Goal: Task Accomplishment & Management: Manage account settings

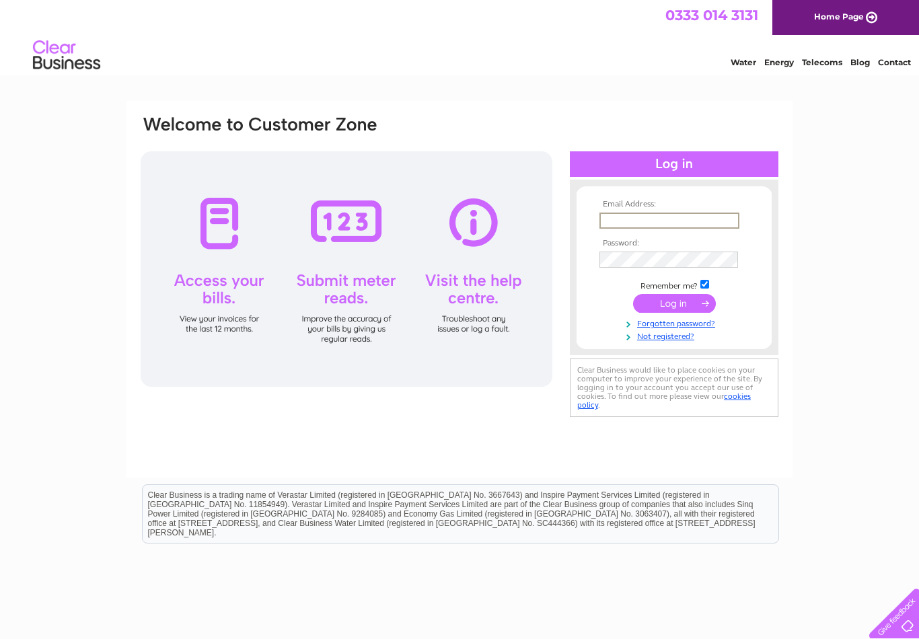
click at [682, 301] on input "submit" at bounding box center [674, 303] width 83 height 19
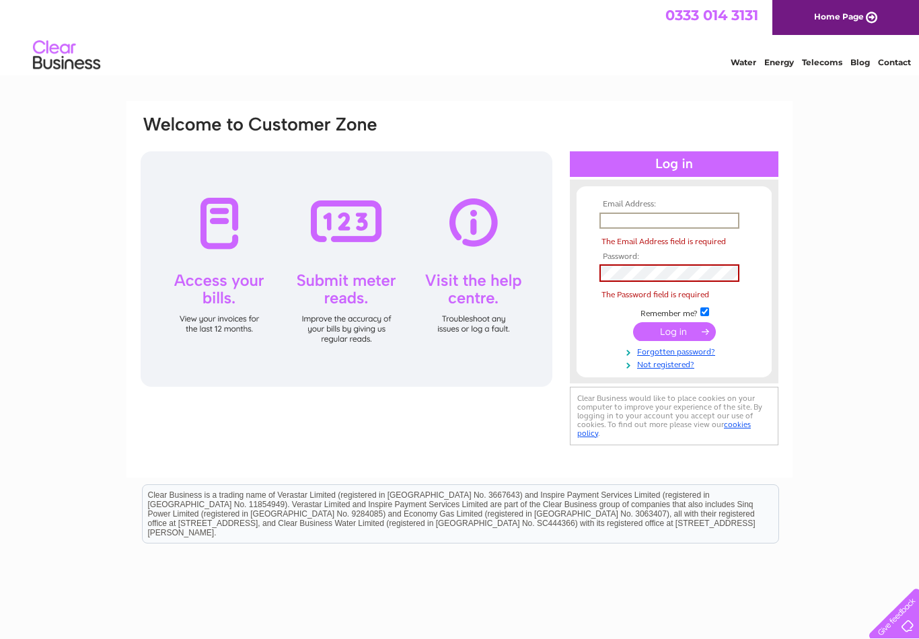
type input "Ianrmramsay@gmail.com"
click at [674, 322] on input "submit" at bounding box center [674, 331] width 83 height 19
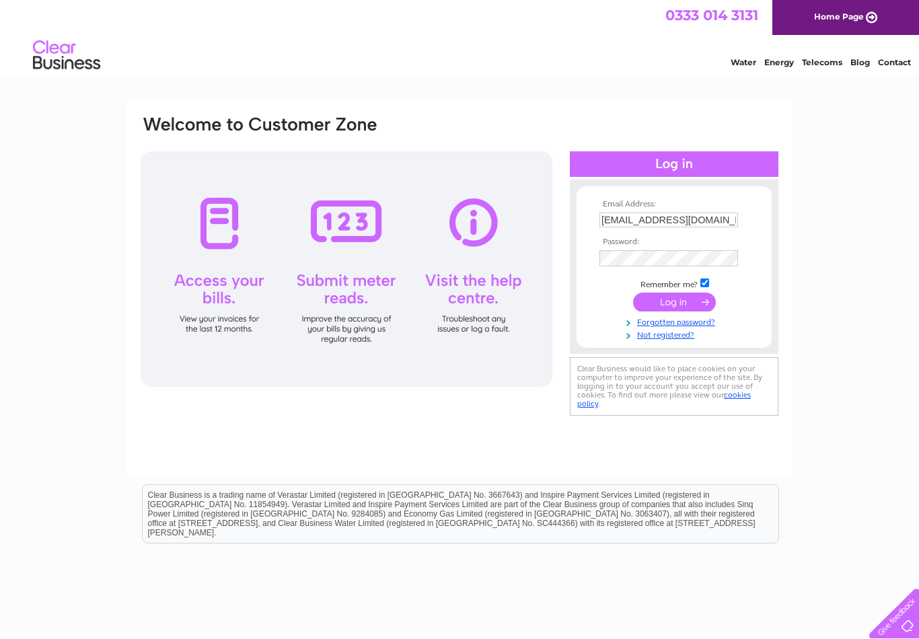
click at [673, 312] on input "submit" at bounding box center [674, 302] width 83 height 19
click at [664, 303] on input "submit" at bounding box center [674, 302] width 83 height 19
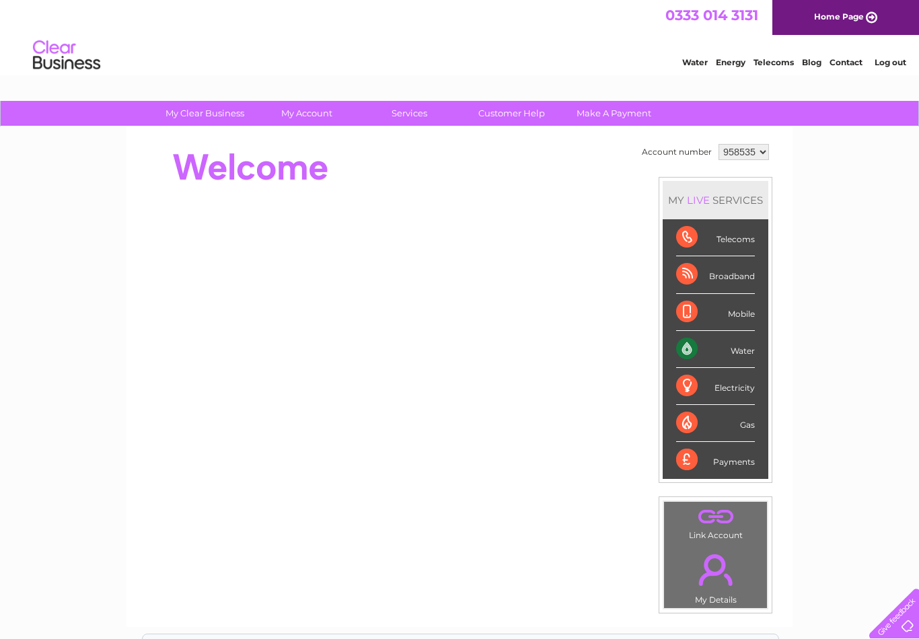
click at [695, 63] on link "Water" at bounding box center [695, 62] width 26 height 10
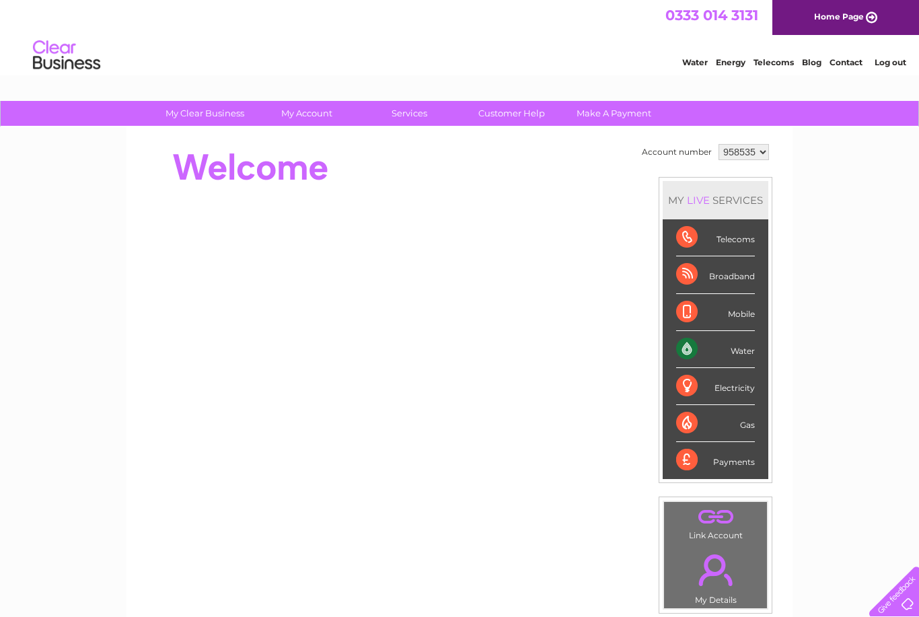
click at [717, 352] on div "Water" at bounding box center [715, 349] width 79 height 37
click at [700, 347] on div "Water" at bounding box center [715, 349] width 79 height 37
click at [700, 353] on div "Water" at bounding box center [715, 349] width 79 height 37
click at [688, 67] on link "Water" at bounding box center [695, 62] width 26 height 10
click at [698, 346] on div "Water" at bounding box center [715, 349] width 79 height 37
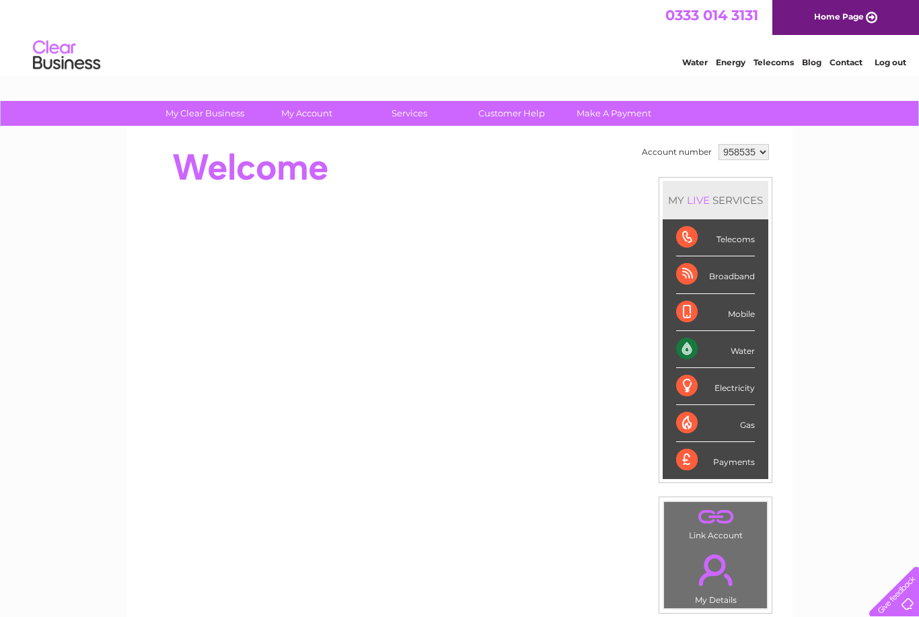
click at [722, 350] on div "Water" at bounding box center [715, 349] width 79 height 37
click at [725, 198] on div "MY LIVE SERVICES" at bounding box center [716, 200] width 106 height 38
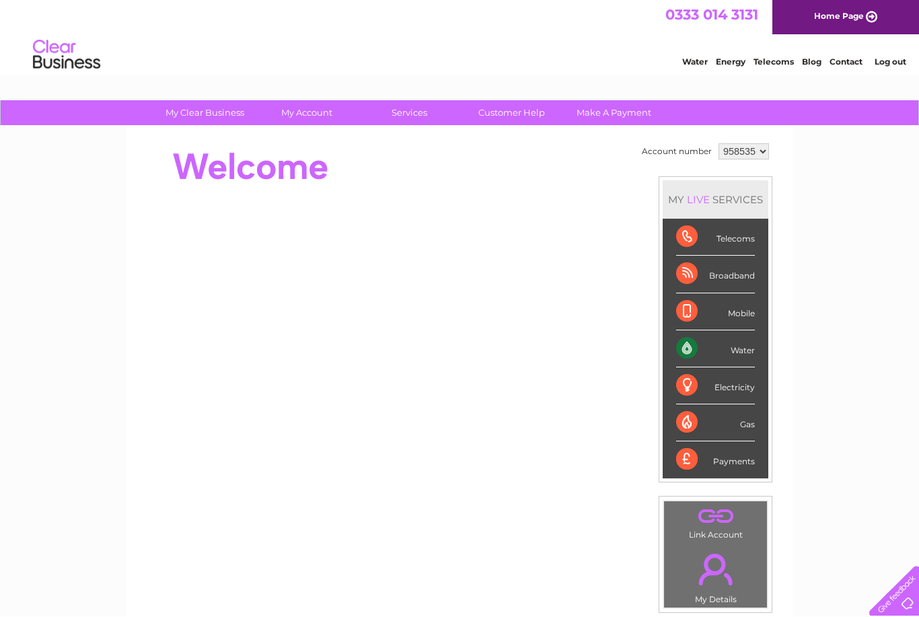
click at [692, 67] on link "Water" at bounding box center [695, 62] width 26 height 10
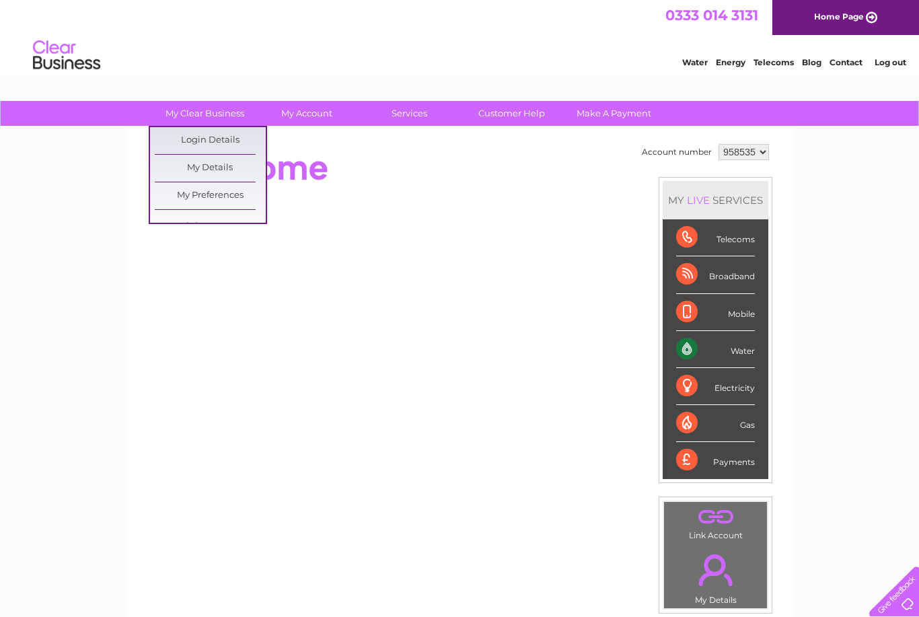
click at [318, 79] on html "0333 014 3131 Home Page Water Energy Telecoms Blog Contact Log out" at bounding box center [459, 39] width 919 height 79
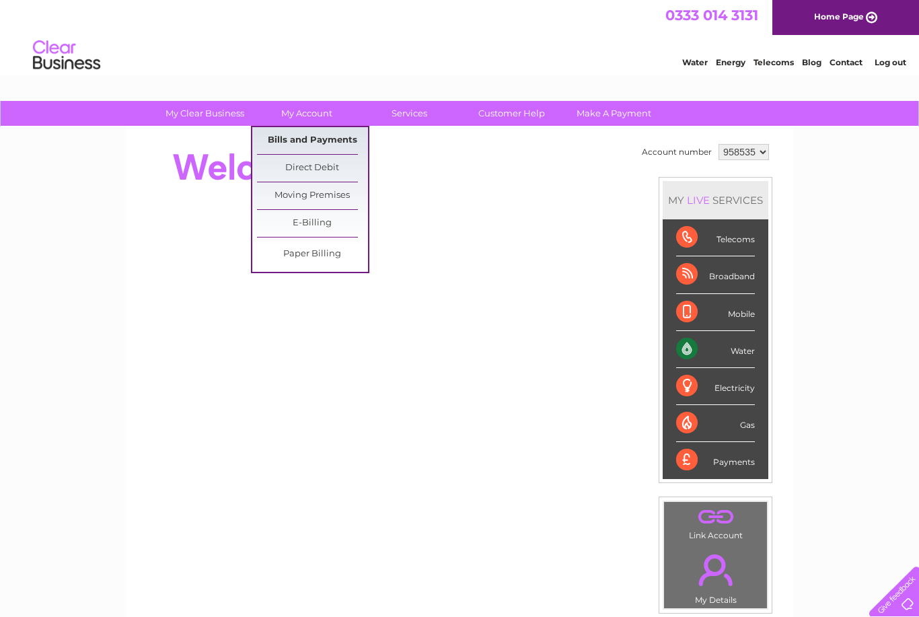
click at [323, 131] on link "Bills and Payments" at bounding box center [312, 140] width 111 height 27
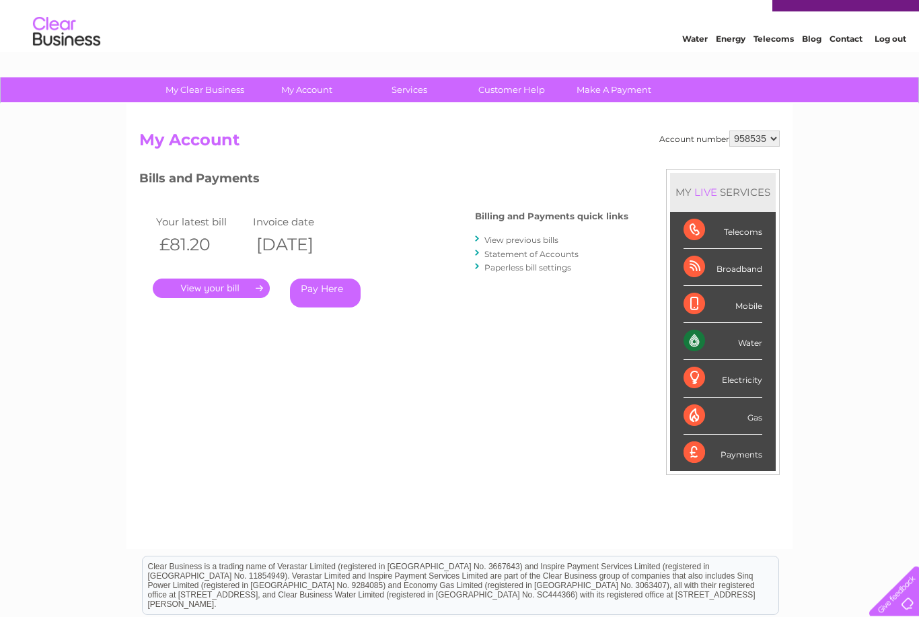
scroll to position [24, 0]
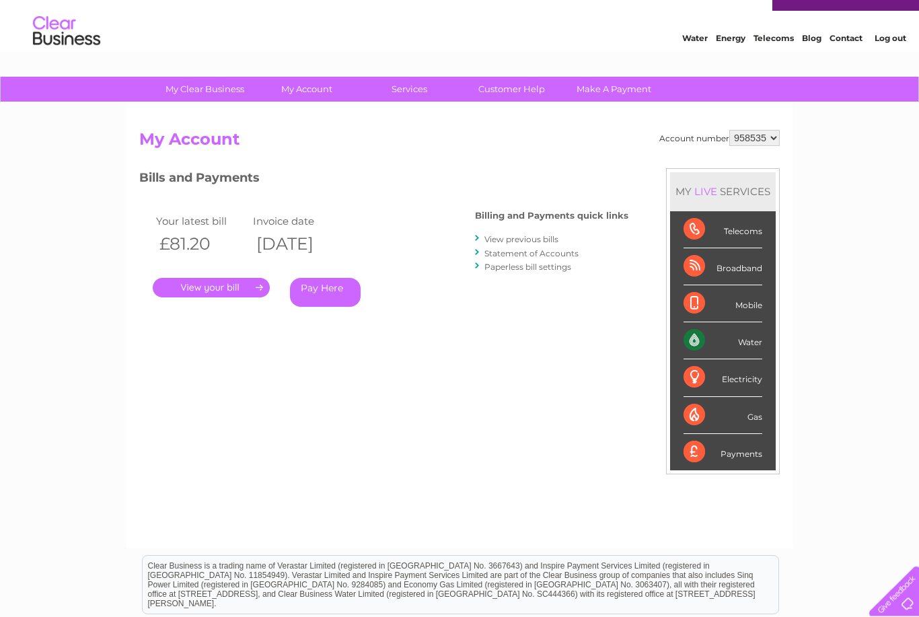
click at [221, 287] on link "." at bounding box center [211, 289] width 117 height 20
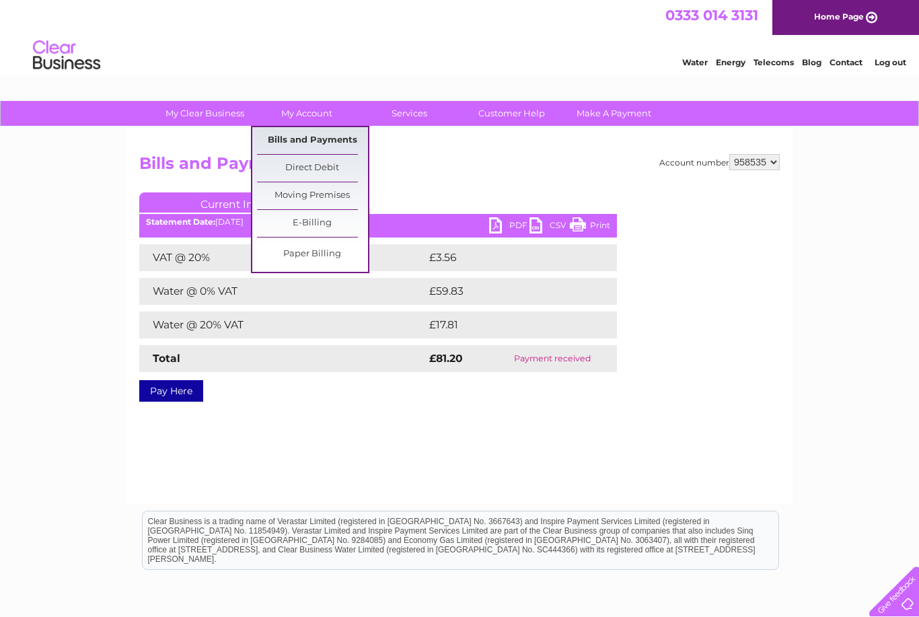
click at [324, 141] on link "Bills and Payments" at bounding box center [312, 140] width 111 height 27
click at [634, 425] on div "Account number 958535 Bills and Payments Current Invoice PDF CSV Print VAT @ 20%" at bounding box center [459, 315] width 666 height 377
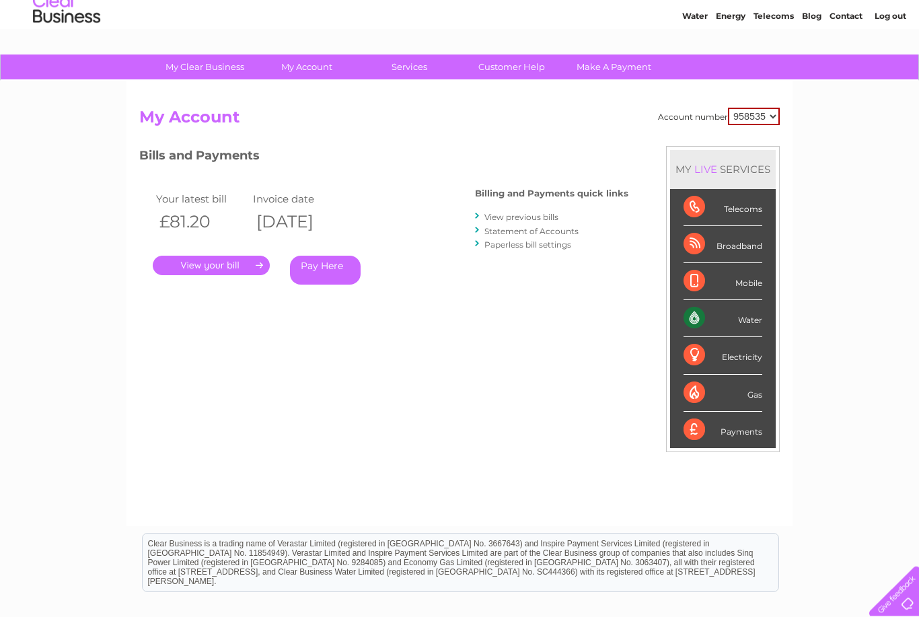
scroll to position [46, 0]
click at [525, 214] on link "View previous bills" at bounding box center [521, 217] width 74 height 10
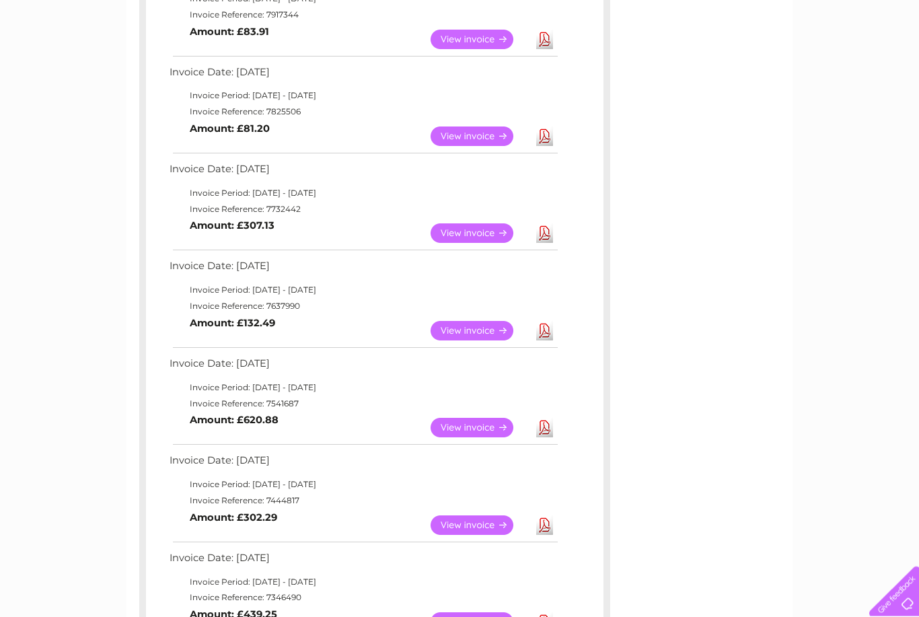
scroll to position [481, 0]
click at [492, 223] on link "View" at bounding box center [480, 233] width 99 height 20
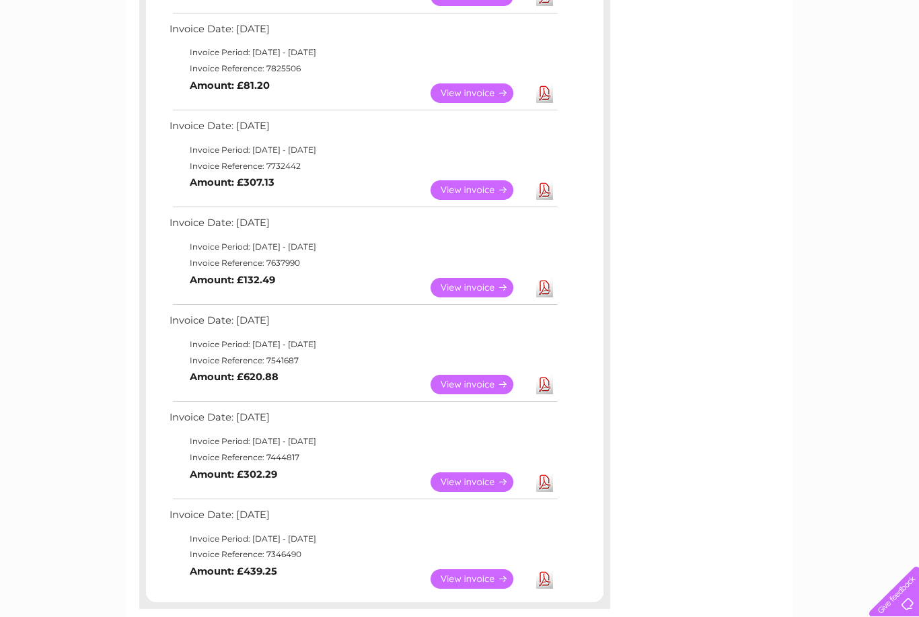
click at [466, 181] on link "View" at bounding box center [480, 190] width 99 height 20
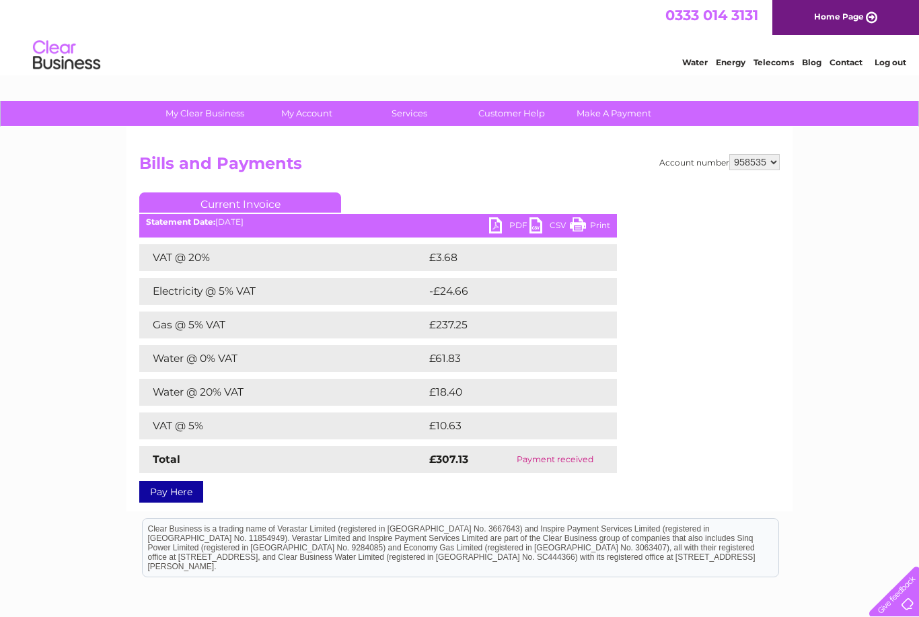
click at [902, 67] on link "Log out" at bounding box center [891, 62] width 32 height 10
